Goal: Communication & Community: Answer question/provide support

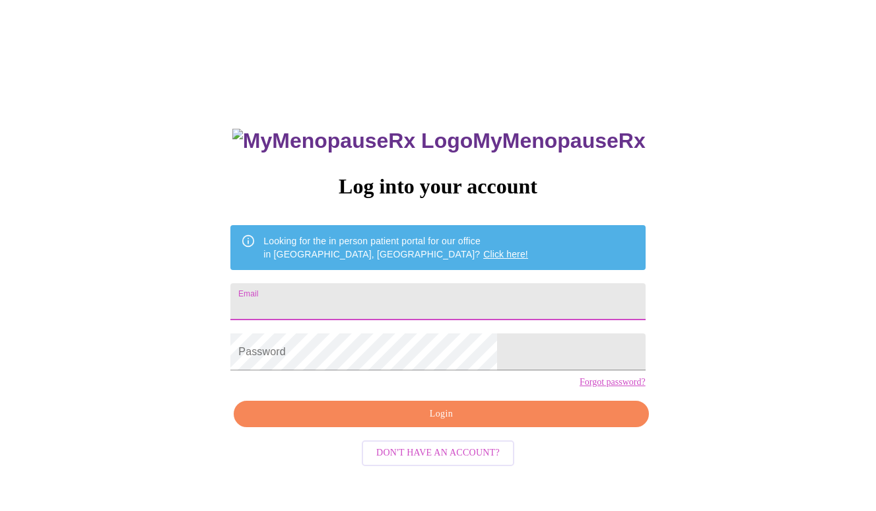
click at [343, 298] on input "Email" at bounding box center [437, 301] width 414 height 37
type input "[EMAIL_ADDRESS][DOMAIN_NAME]"
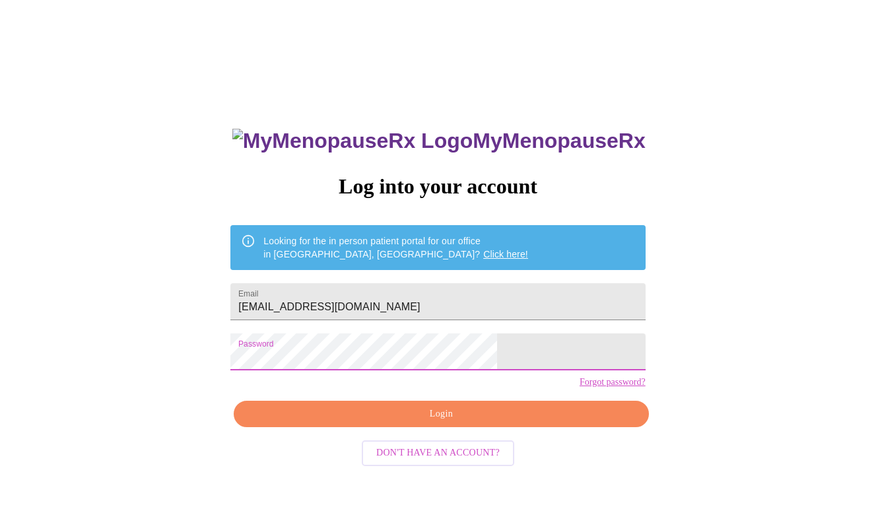
click at [383, 422] on span "Login" at bounding box center [441, 414] width 384 height 16
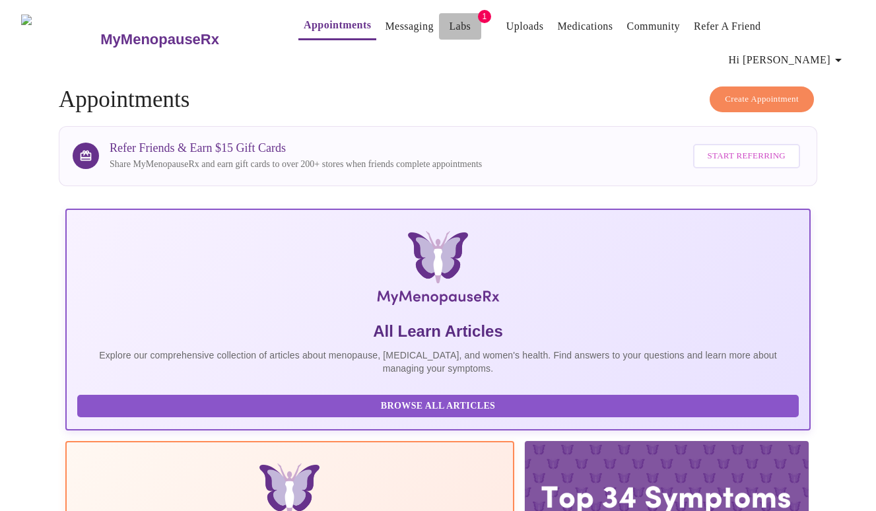
click at [449, 30] on link "Labs" at bounding box center [460, 26] width 22 height 18
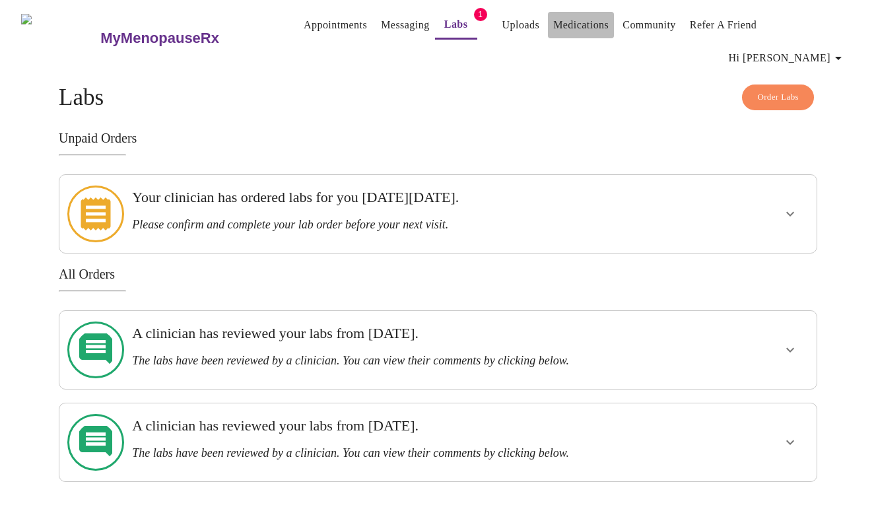
click at [553, 20] on link "Medications" at bounding box center [580, 25] width 55 height 18
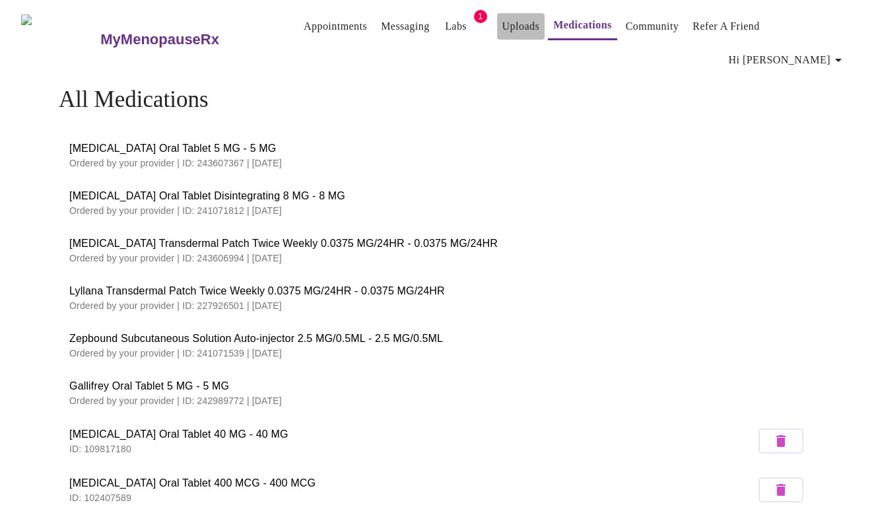
click at [502, 34] on link "Uploads" at bounding box center [521, 26] width 38 height 18
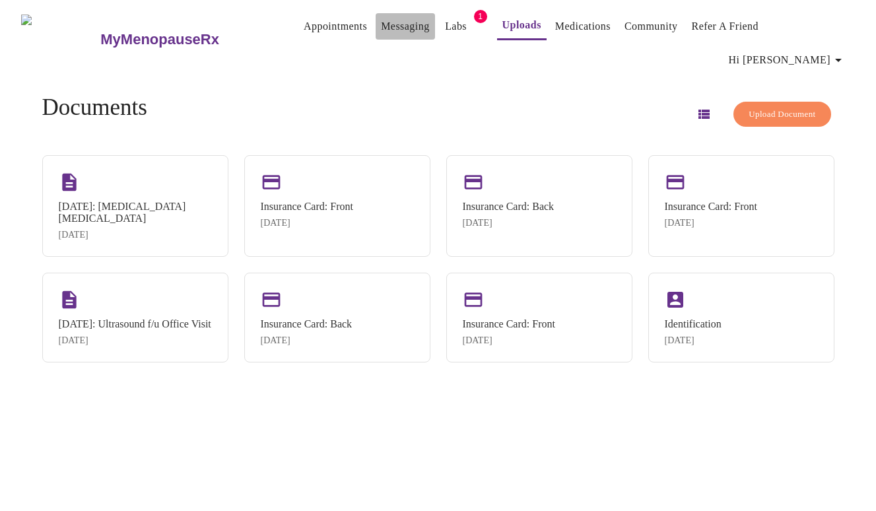
click at [383, 32] on link "Messaging" at bounding box center [405, 26] width 48 height 18
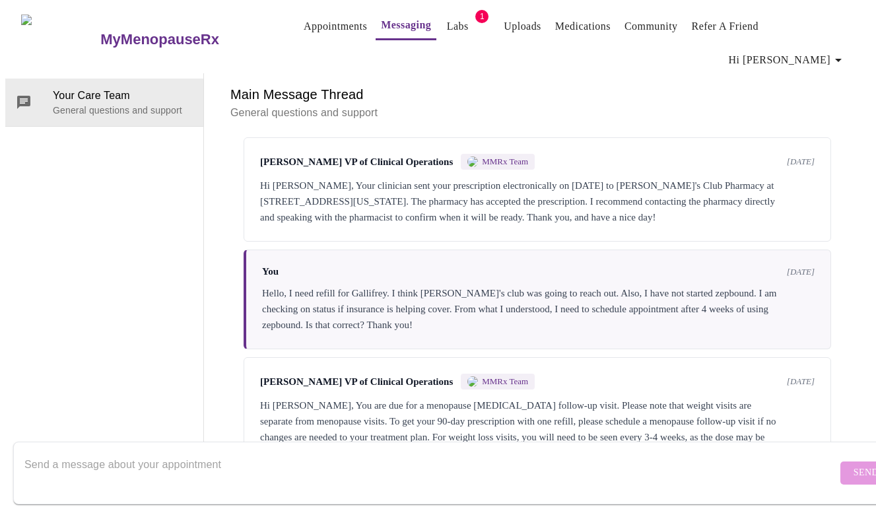
scroll to position [3808, 0]
